Goal: Task Accomplishment & Management: Complete application form

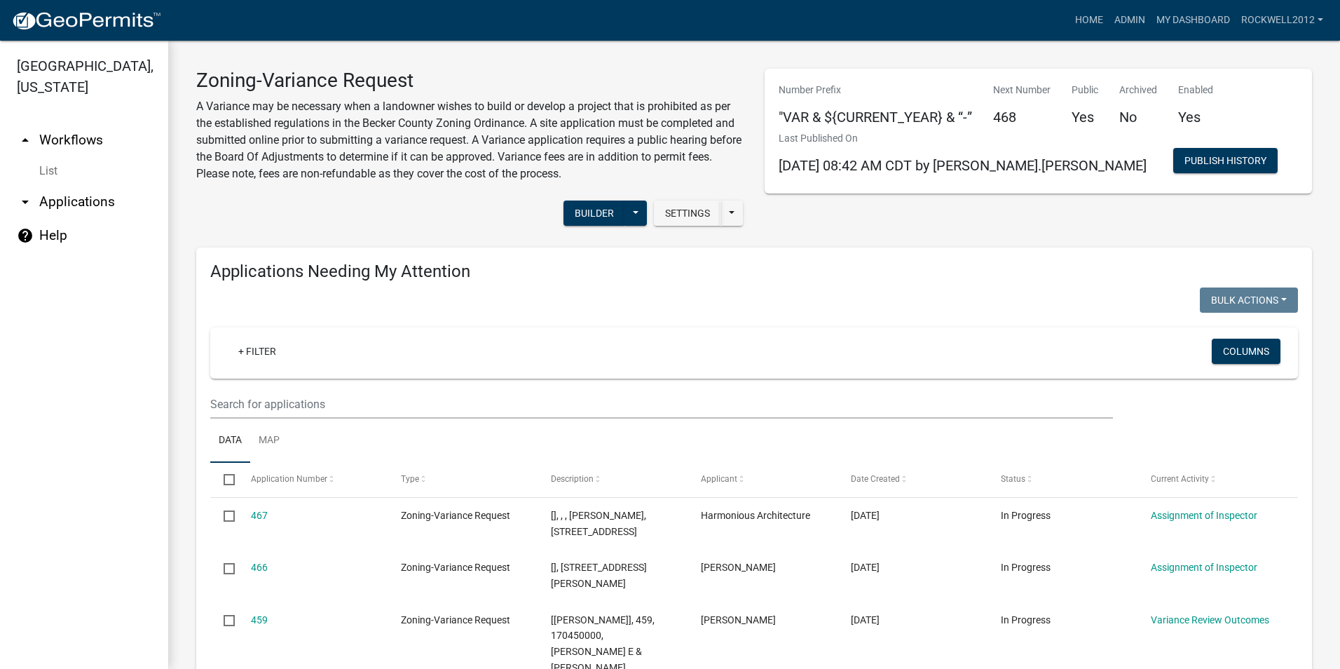
select select "2: 50"
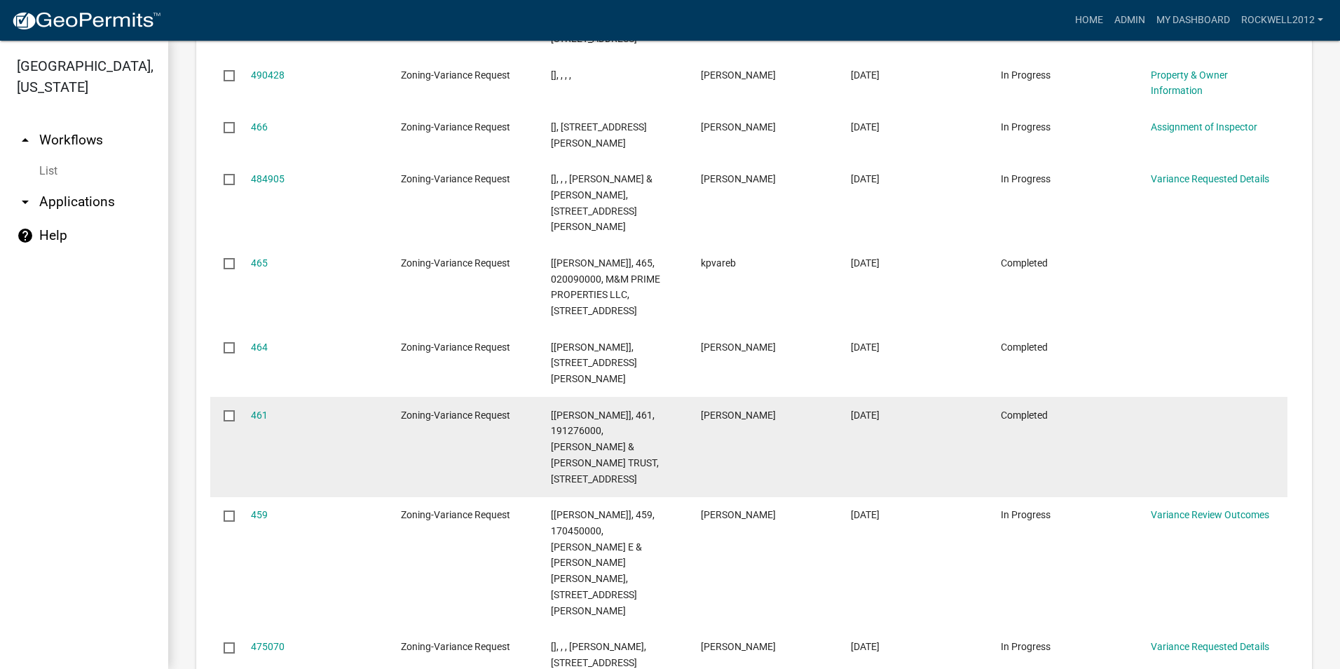
scroll to position [1752, 0]
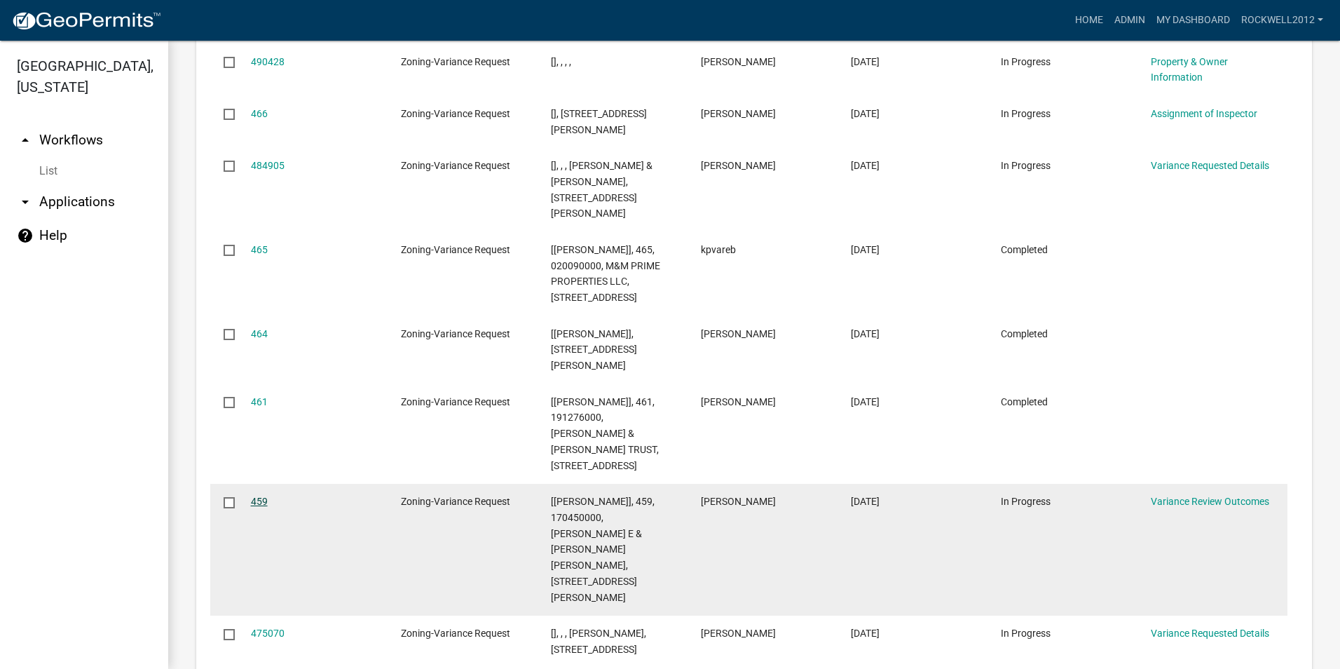
click at [257, 496] on link "459" at bounding box center [259, 501] width 17 height 11
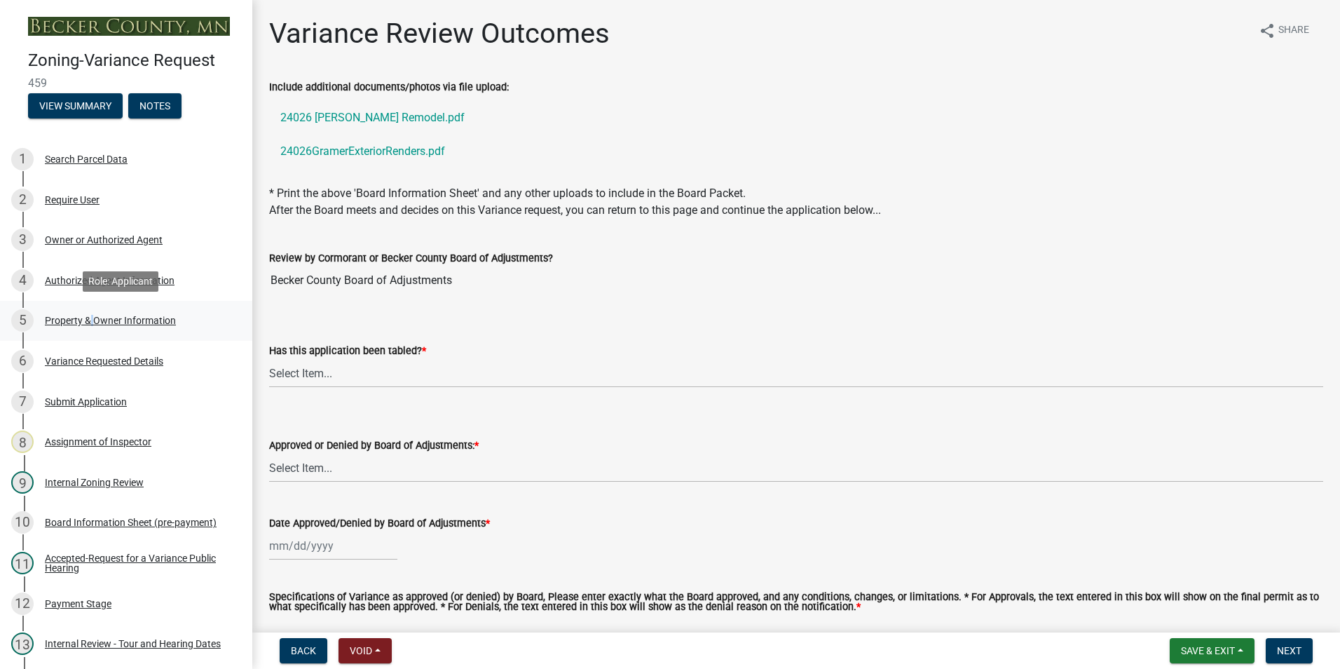
click at [88, 315] on div "Property & Owner Information" at bounding box center [110, 320] width 131 height 10
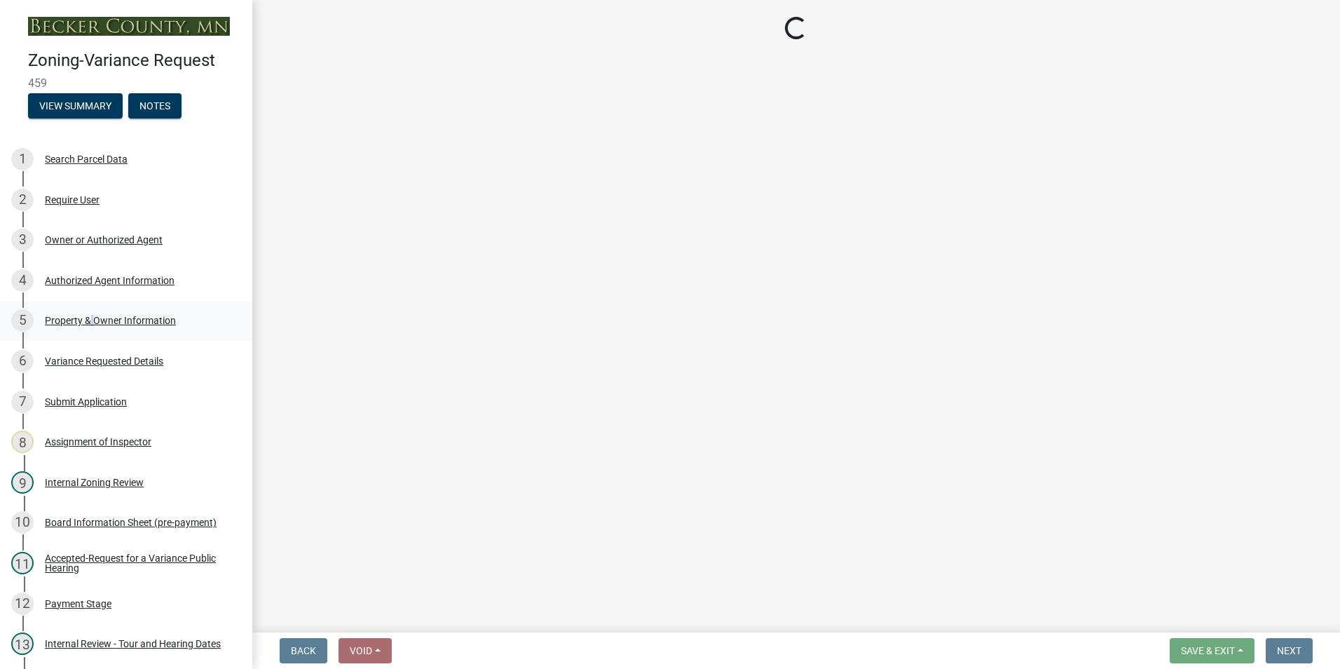
select select "90d9ef20-ac4b-4148-9027-57ce522bdd90"
select select "8d5cb961-90f6-4593-998a-e9fa792b70fb"
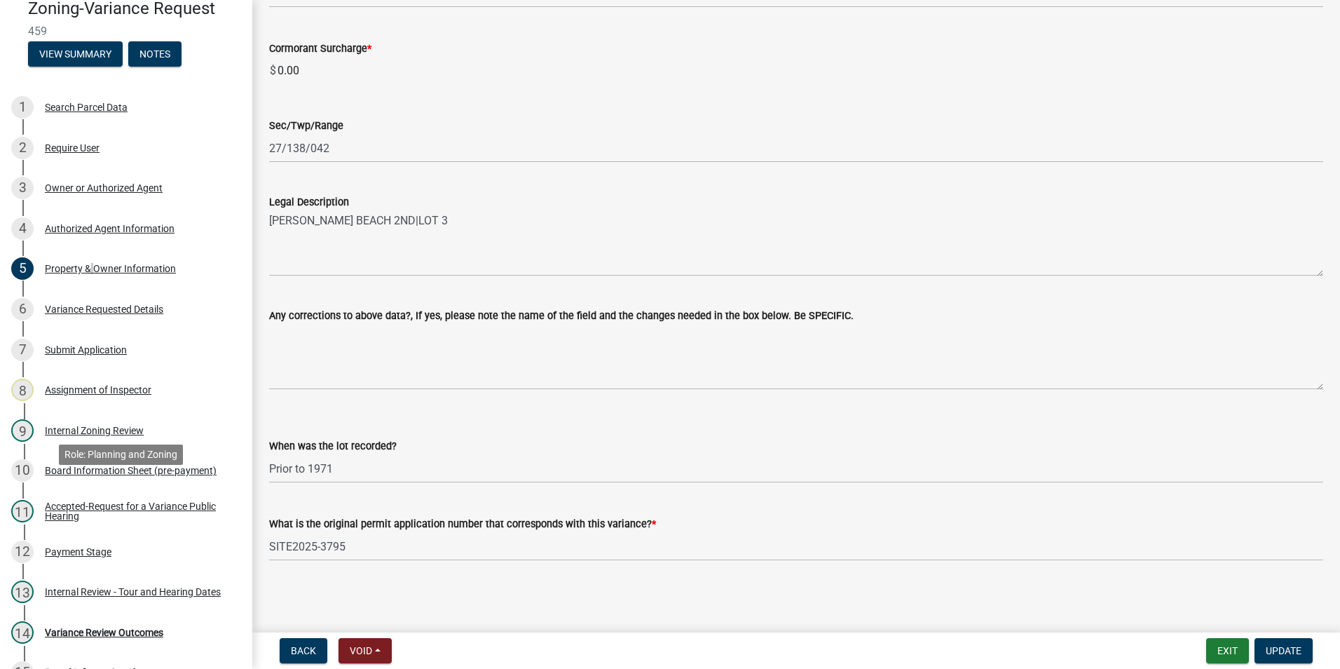
scroll to position [278, 0]
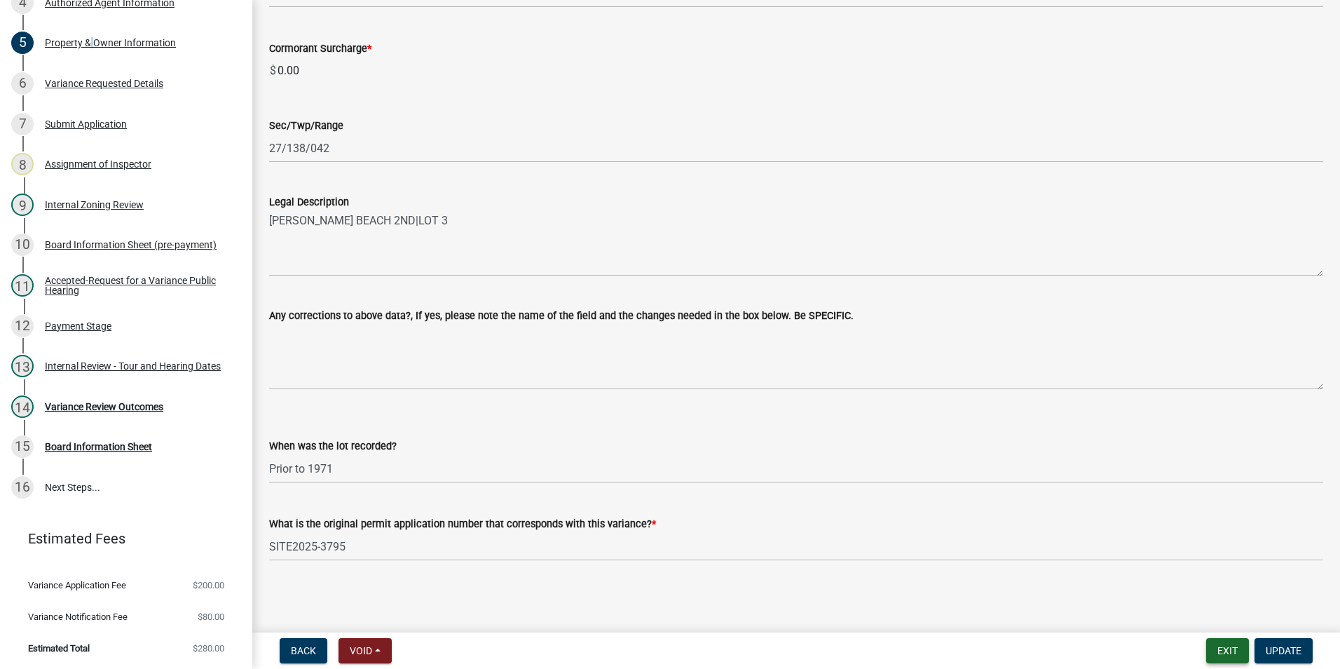
click at [1223, 649] on button "Exit" at bounding box center [1227, 650] width 43 height 25
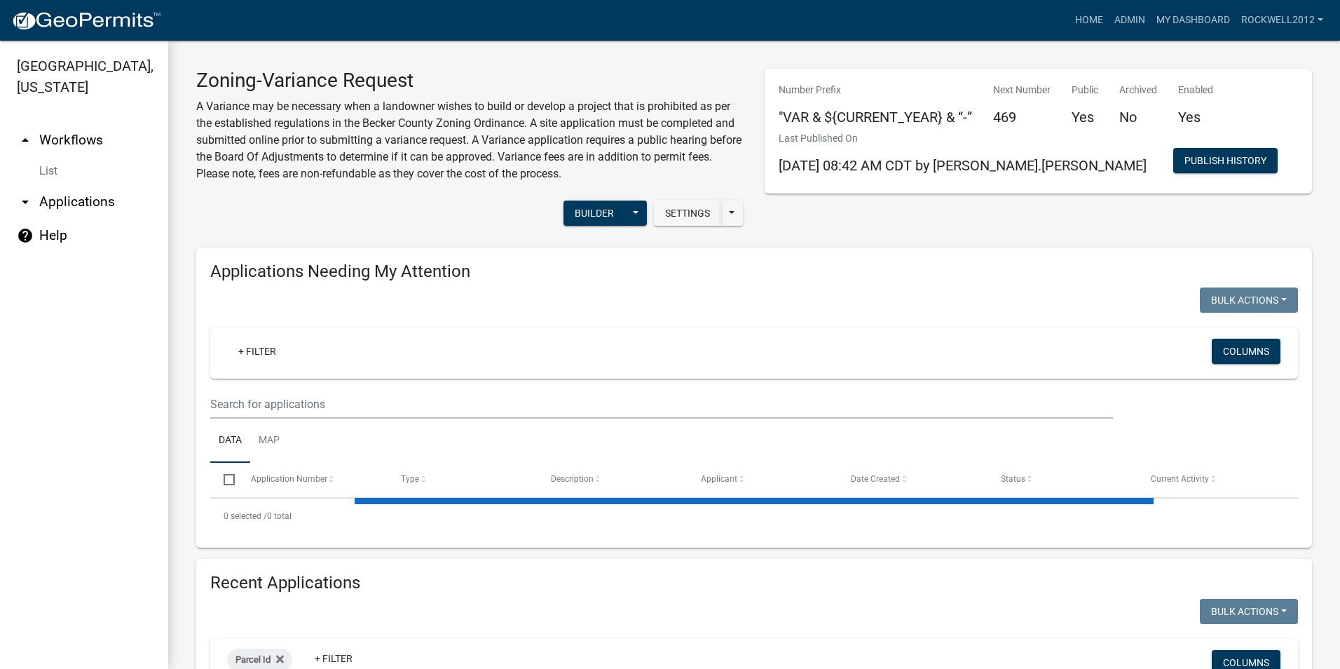
select select "2: 50"
